Goal: Information Seeking & Learning: Understand process/instructions

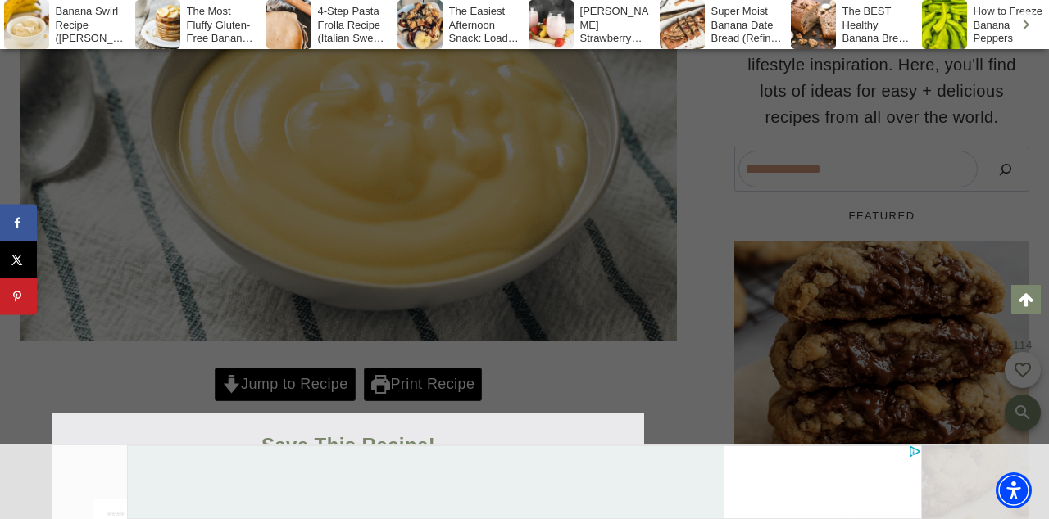
click at [307, 385] on div at bounding box center [524, 259] width 1049 height 519
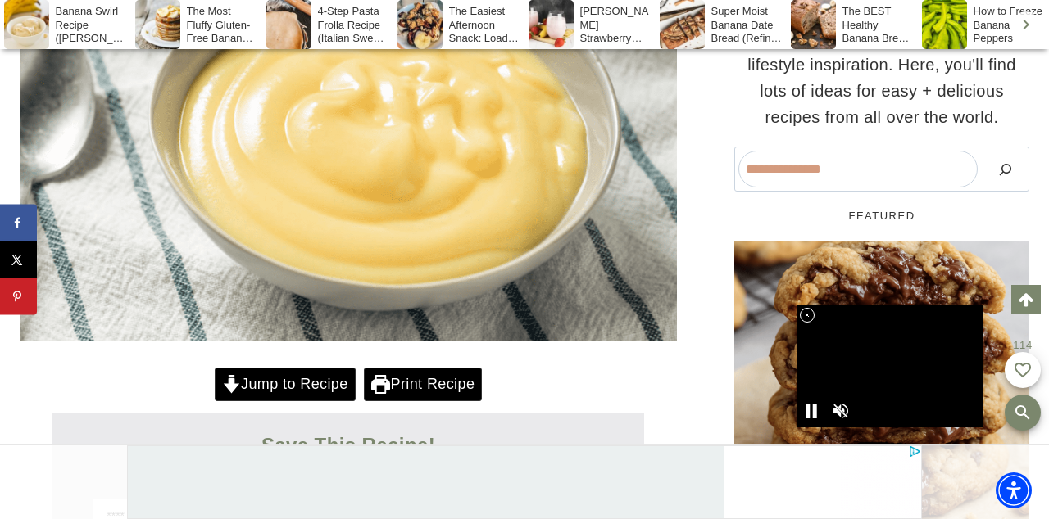
click at [307, 385] on link "Jump to Recipe" at bounding box center [285, 385] width 141 height 34
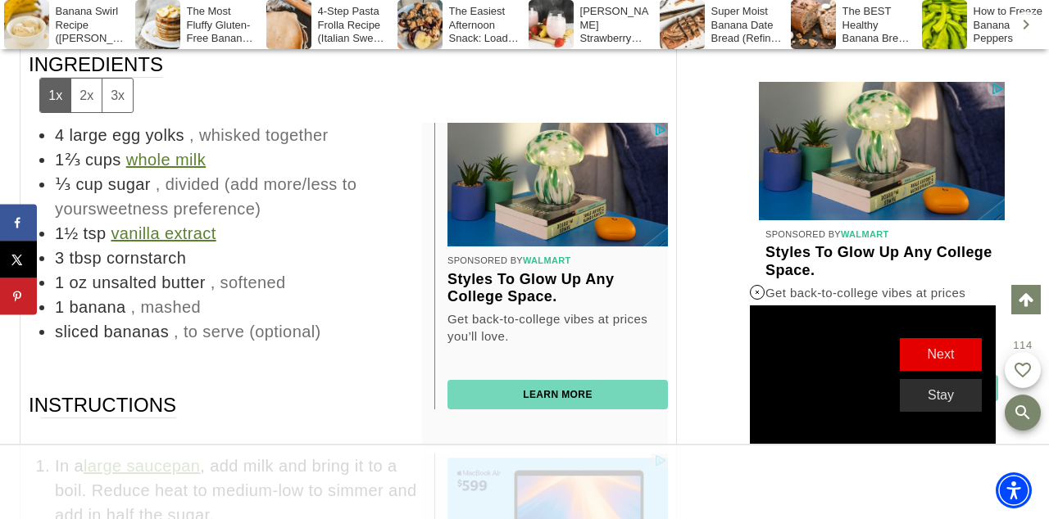
drag, startPoint x: 213, startPoint y: 262, endPoint x: 197, endPoint y: 253, distance: 18.0
click at [211, 274] on span ", softened" at bounding box center [248, 283] width 75 height 18
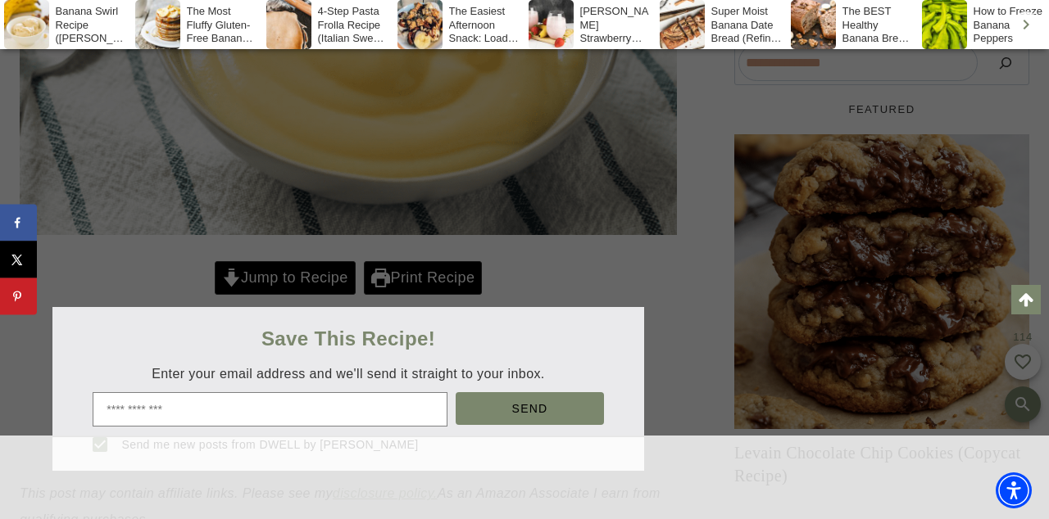
click at [286, 275] on div at bounding box center [524, 259] width 1049 height 519
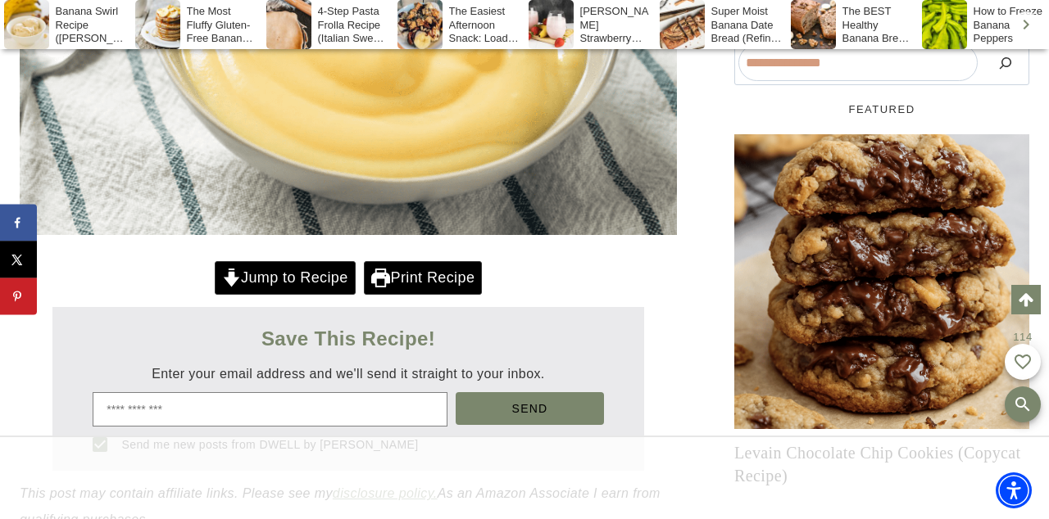
click at [287, 276] on link "Jump to Recipe" at bounding box center [285, 278] width 141 height 34
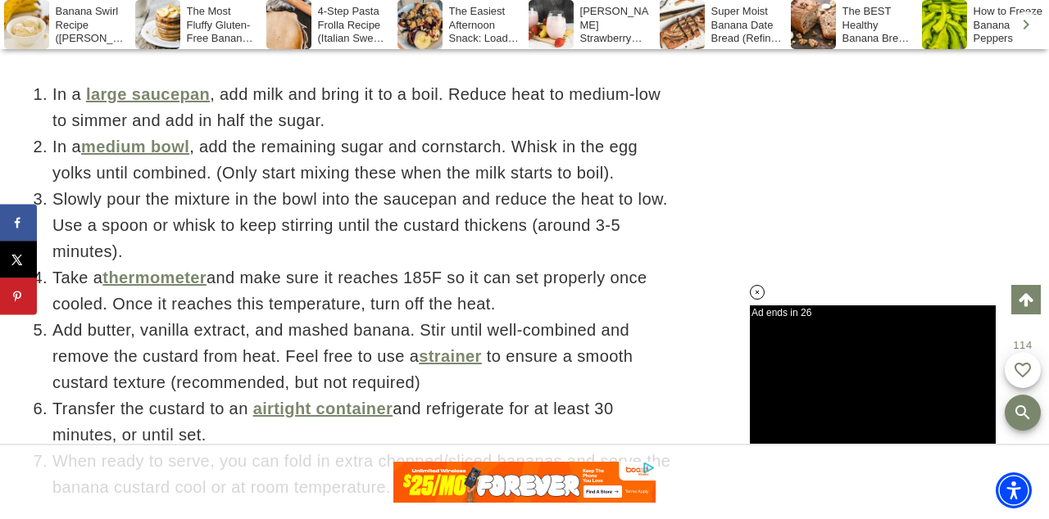
scroll to position [4875, 0]
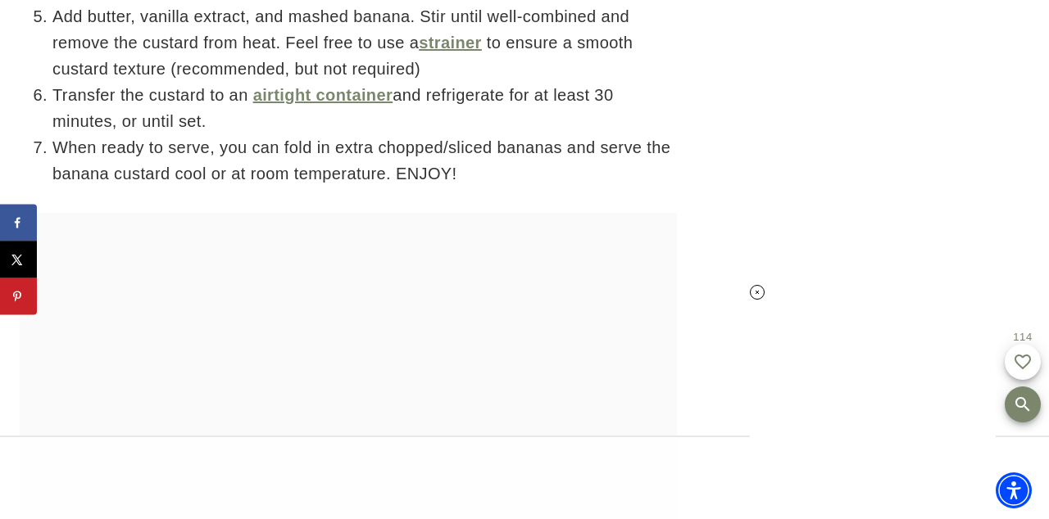
scroll to position [-1, 0]
